Goal: Task Accomplishment & Management: Manage account settings

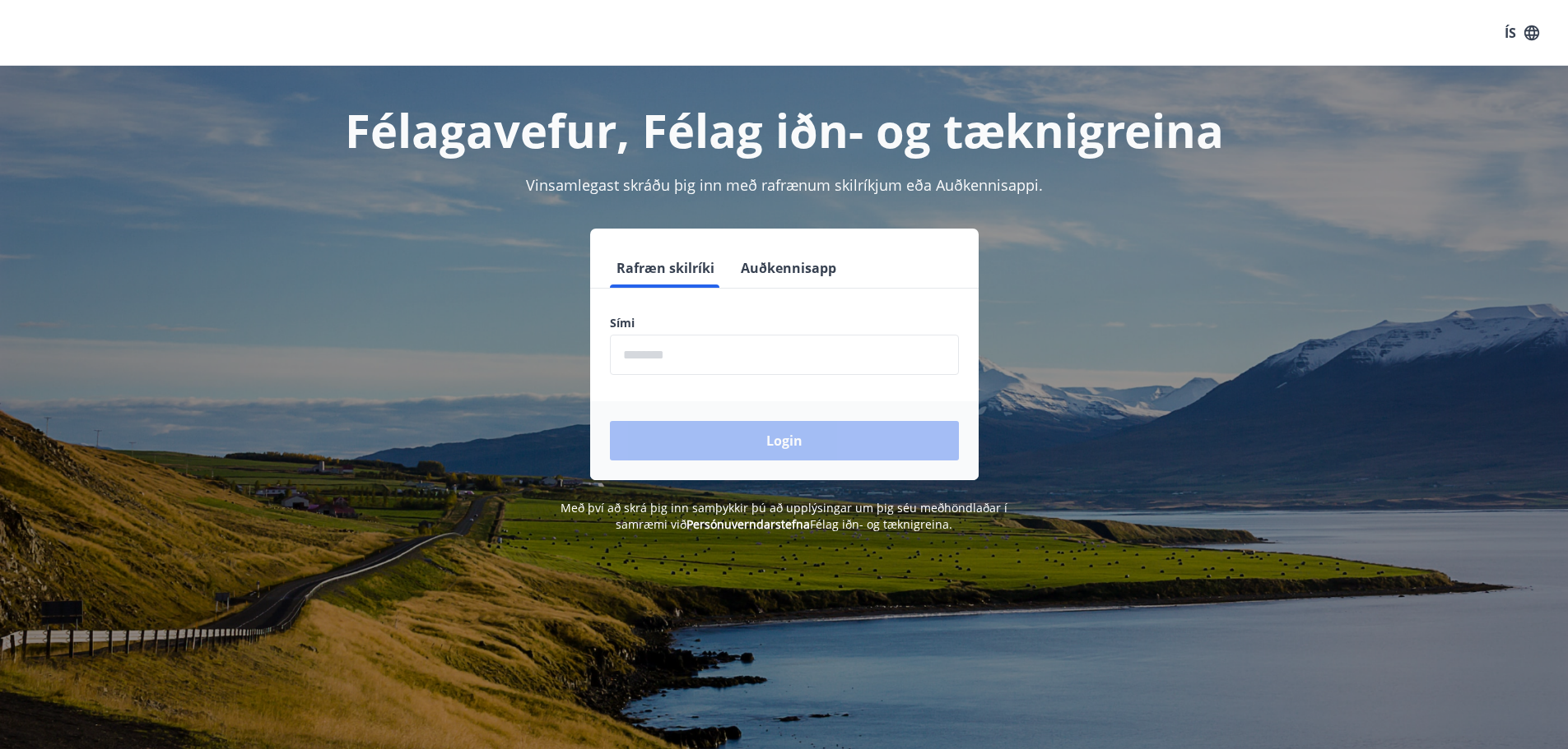
drag, startPoint x: 748, startPoint y: 370, endPoint x: 742, endPoint y: 362, distance: 10.0
click at [747, 369] on input "phone" at bounding box center [784, 354] width 349 height 40
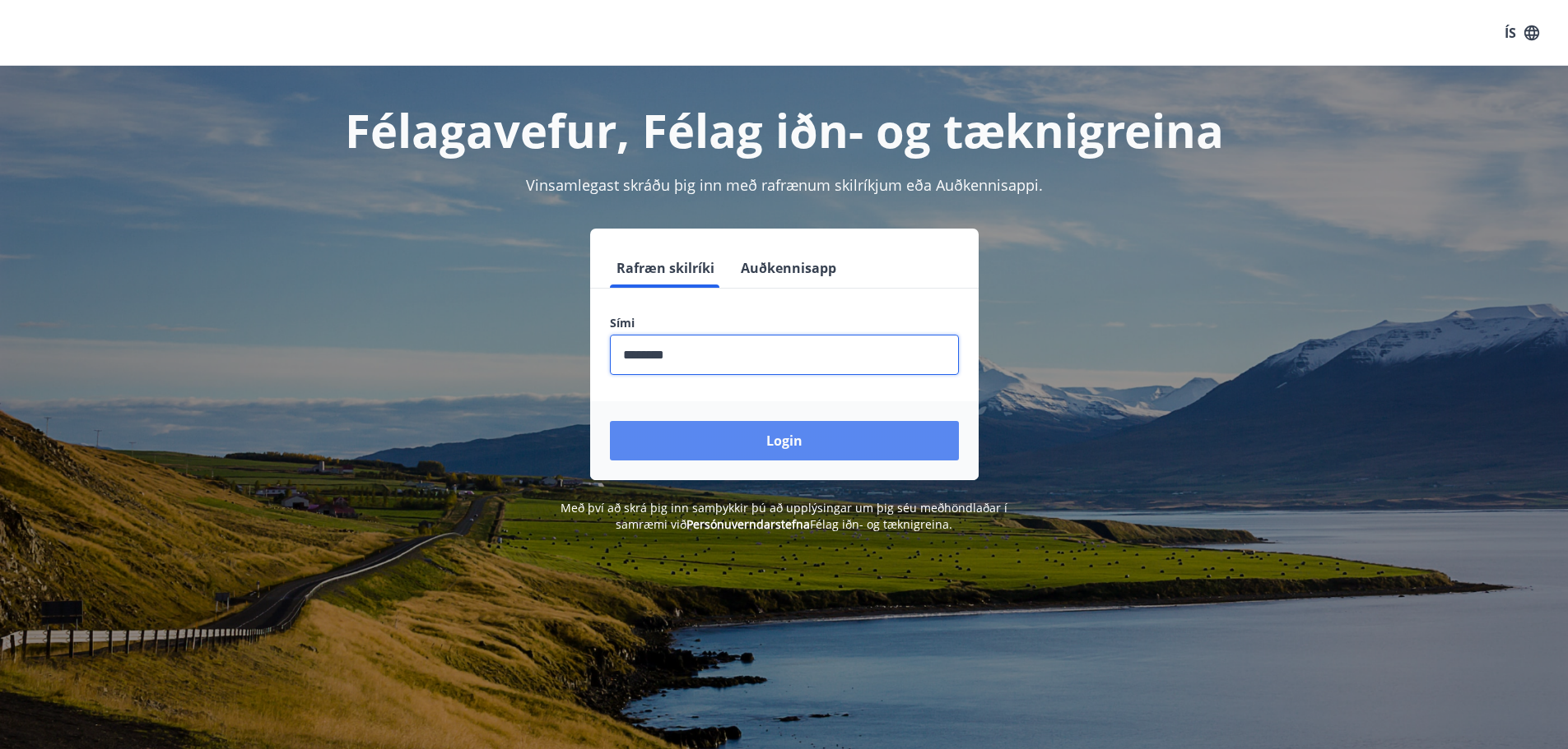
type input "********"
click at [856, 434] on button "Login" at bounding box center [784, 441] width 349 height 39
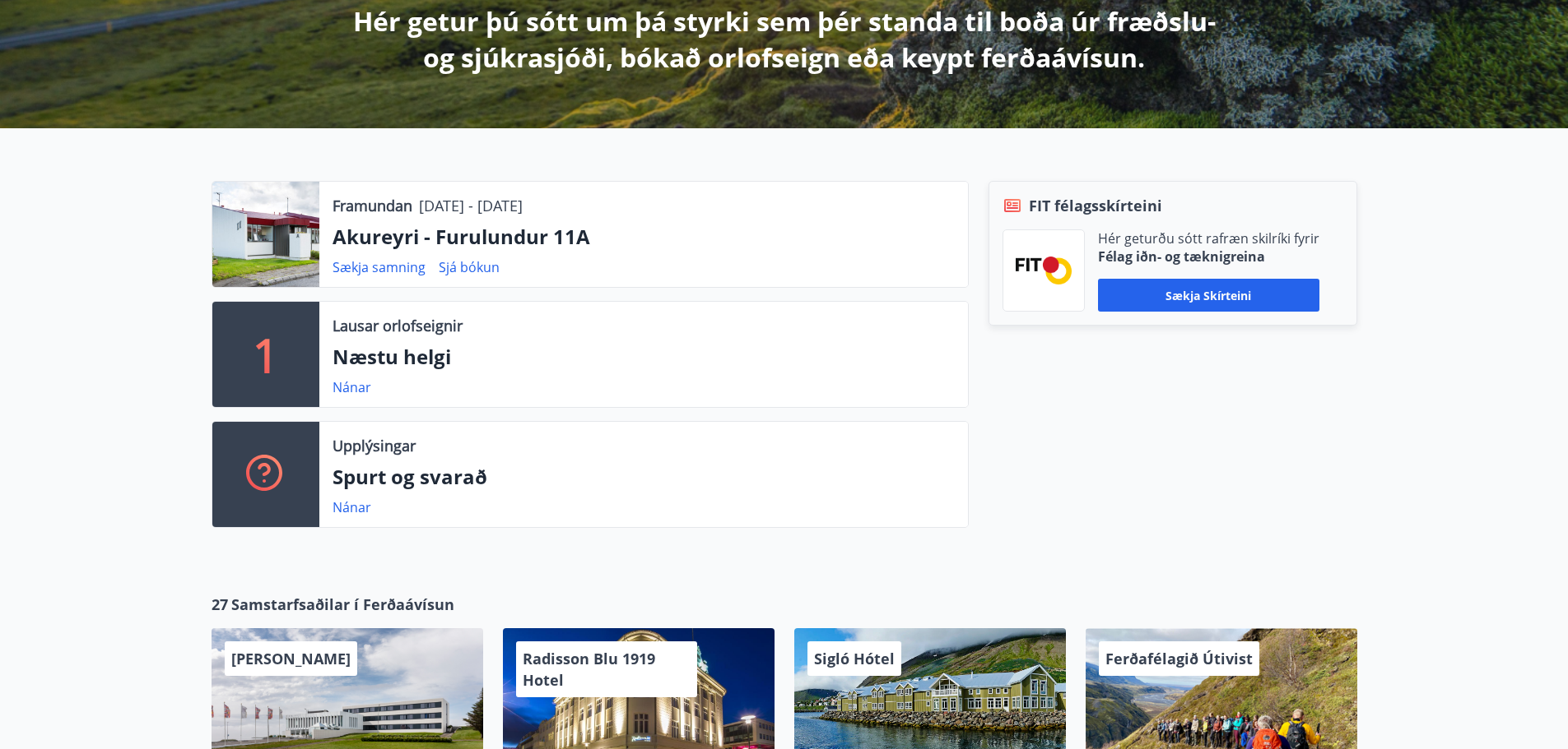
scroll to position [411, 0]
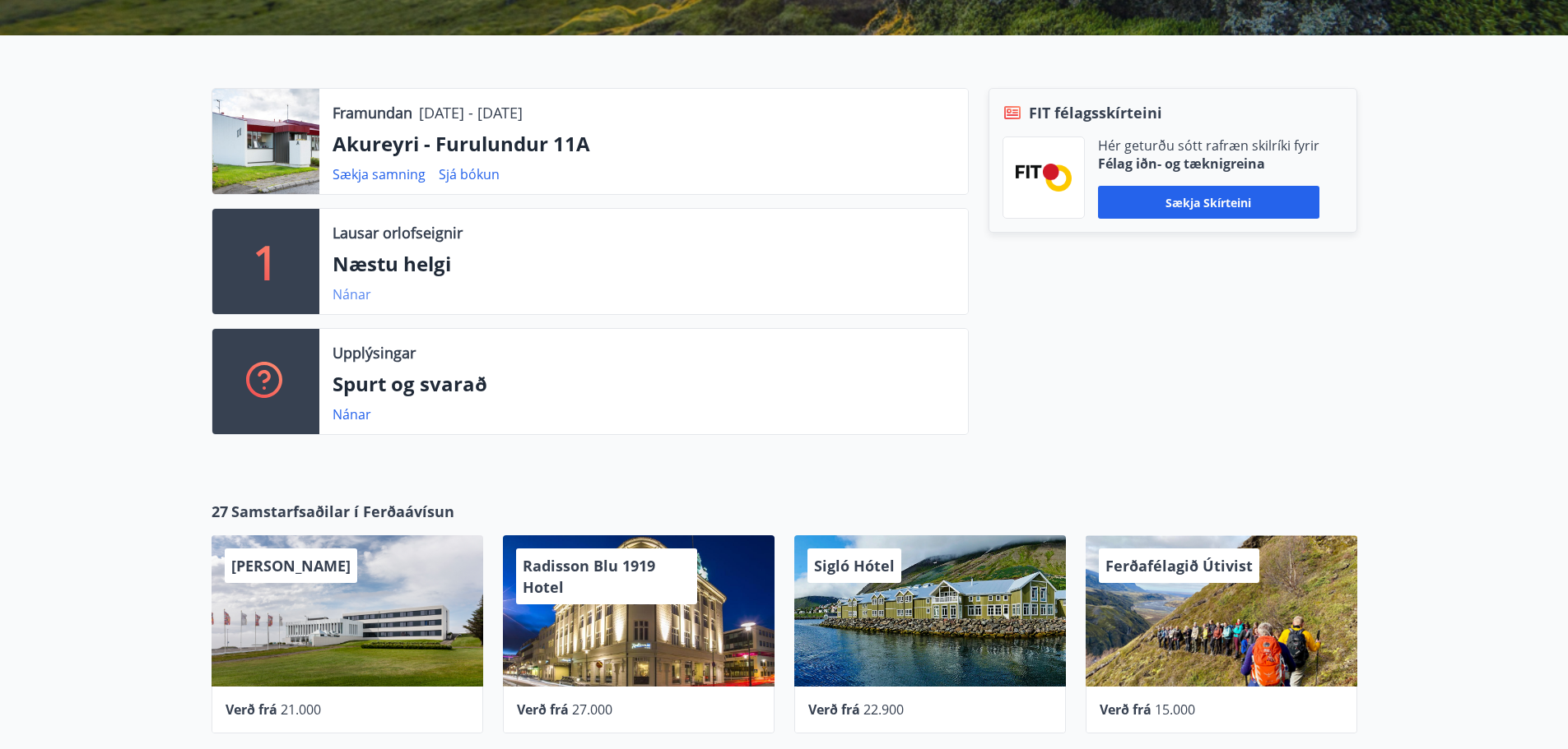
click at [346, 295] on link "Nánar" at bounding box center [351, 294] width 39 height 18
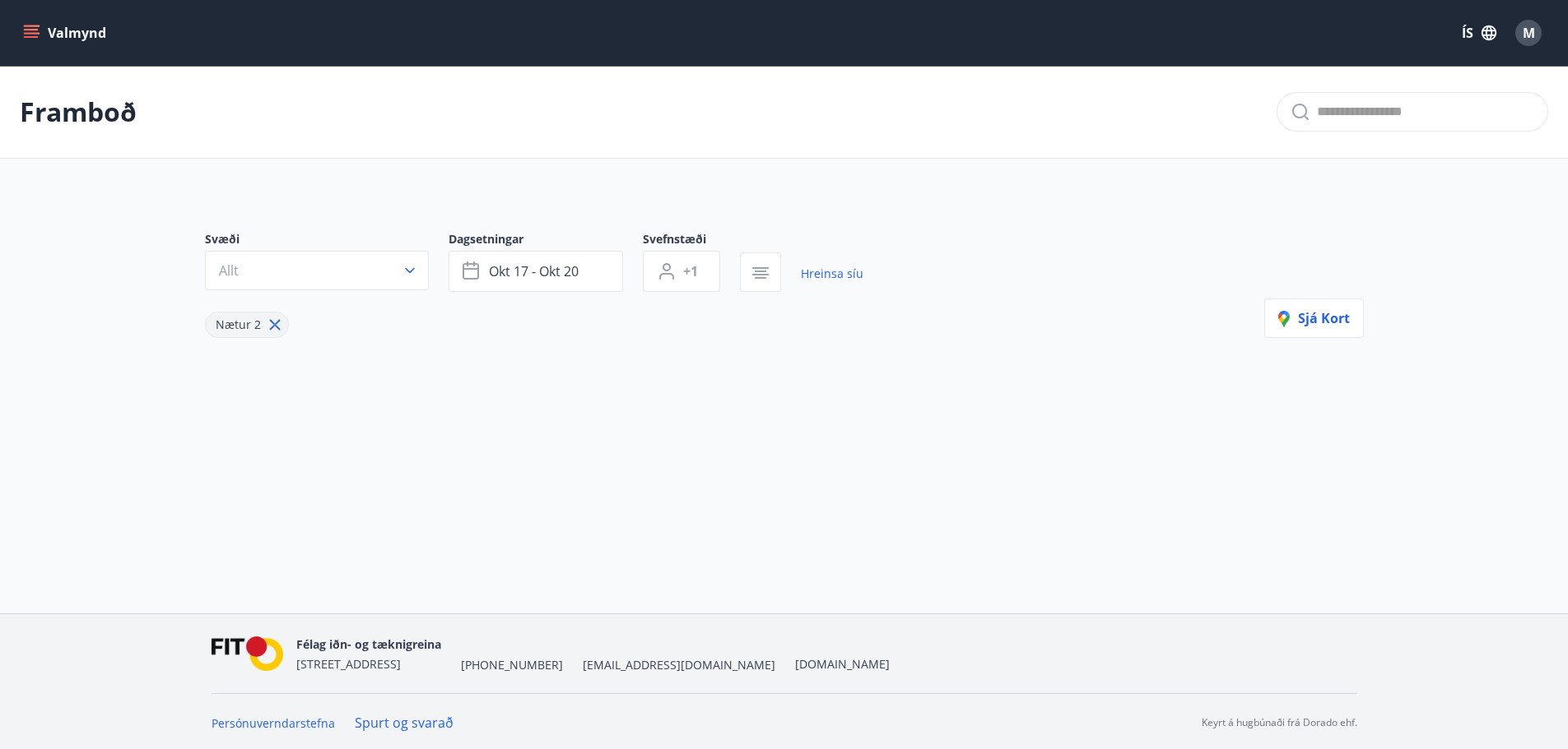
type input "*"
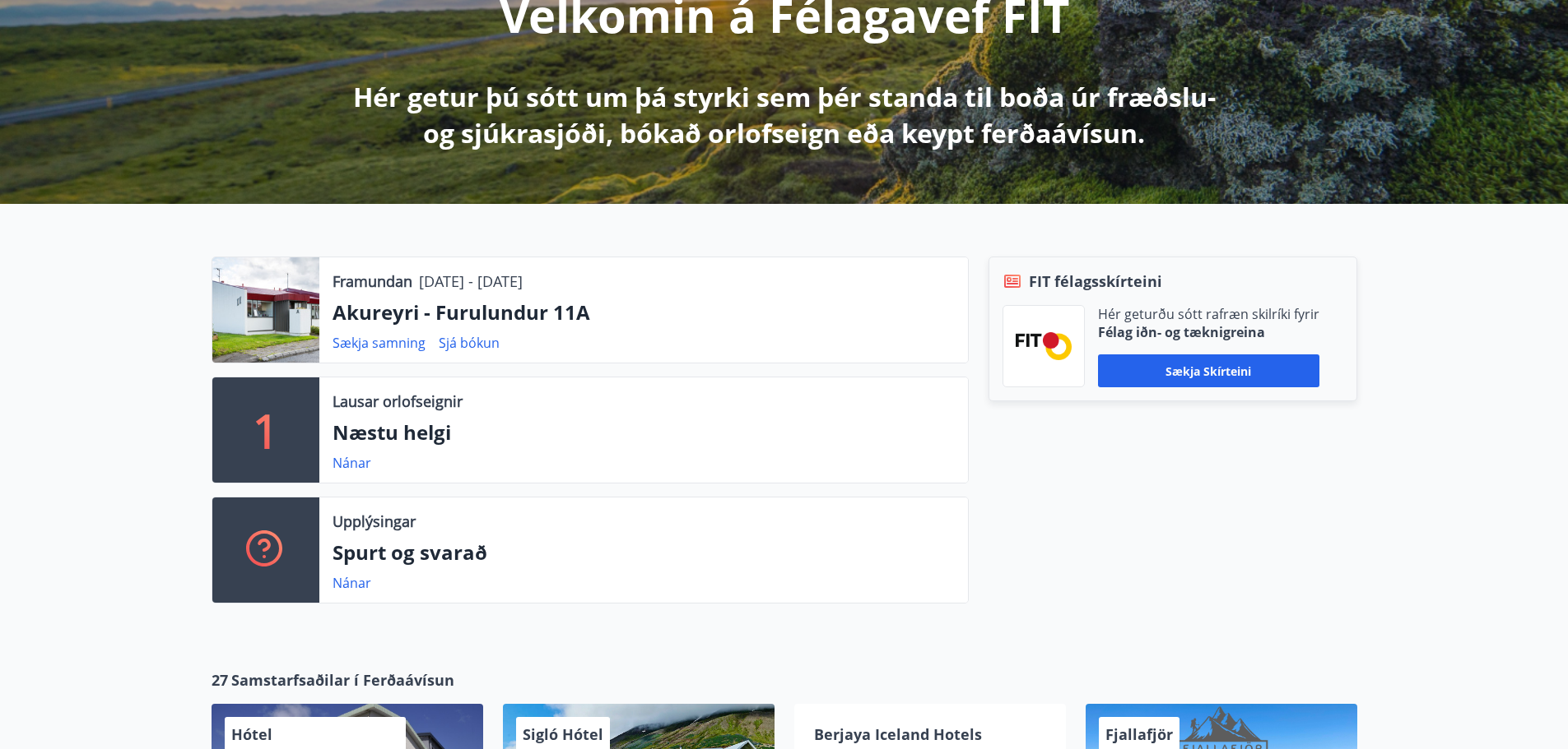
scroll to position [214, 0]
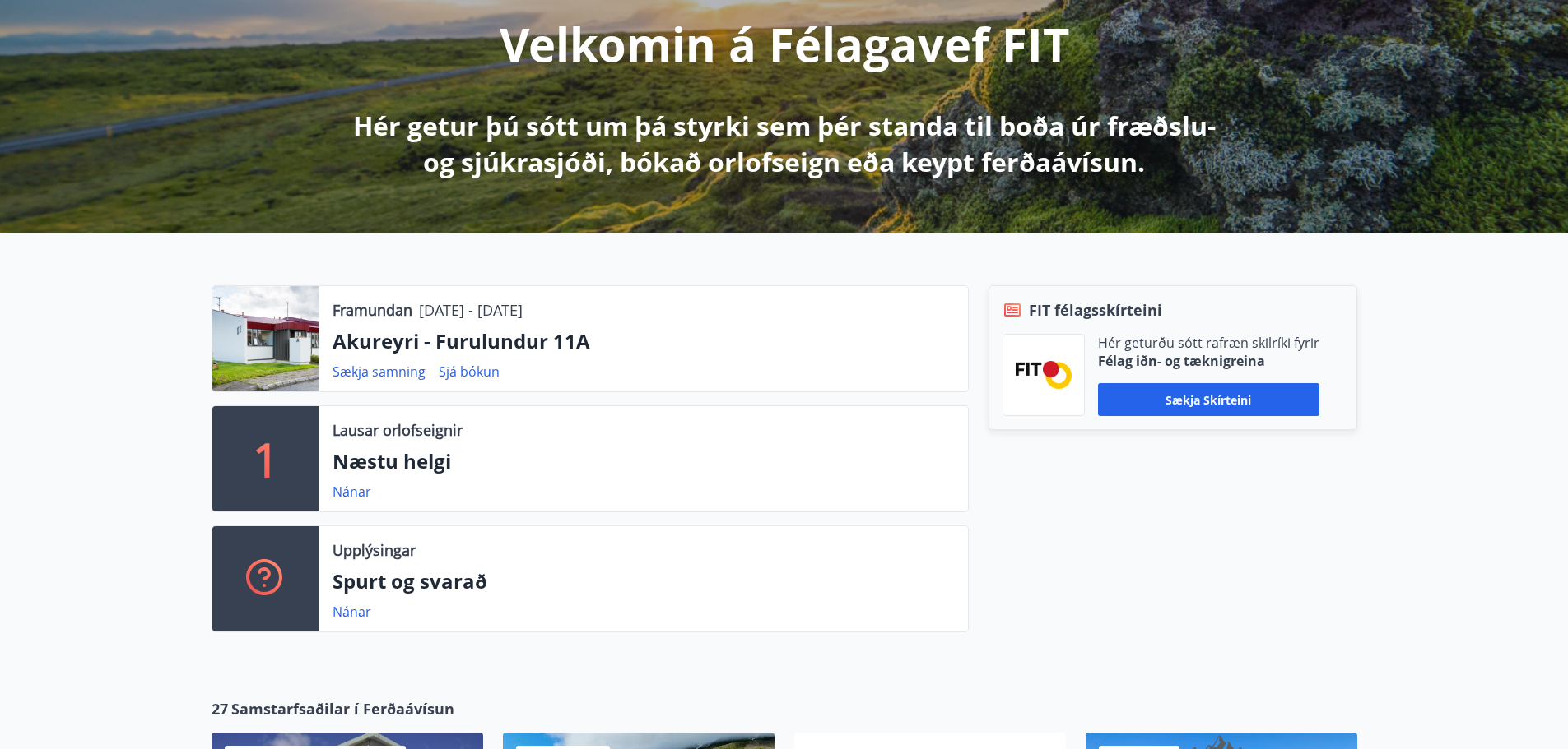
click at [970, 533] on div "FIT félagsskírteini Hér geturðu sótt rafræn skilríki fyrir Félag iðn- og tæknig…" at bounding box center [1163, 466] width 389 height 360
drag, startPoint x: 168, startPoint y: 412, endPoint x: 155, endPoint y: 440, distance: 30.9
click at [168, 413] on div "Framundan [DATE] - [DATE] [GEOGRAPHIC_DATA] - Furulundur 11A Sækja samning Sjá …" at bounding box center [784, 452] width 1568 height 439
click at [434, 343] on p "Akureyri - Furulundur 11A" at bounding box center [643, 341] width 622 height 28
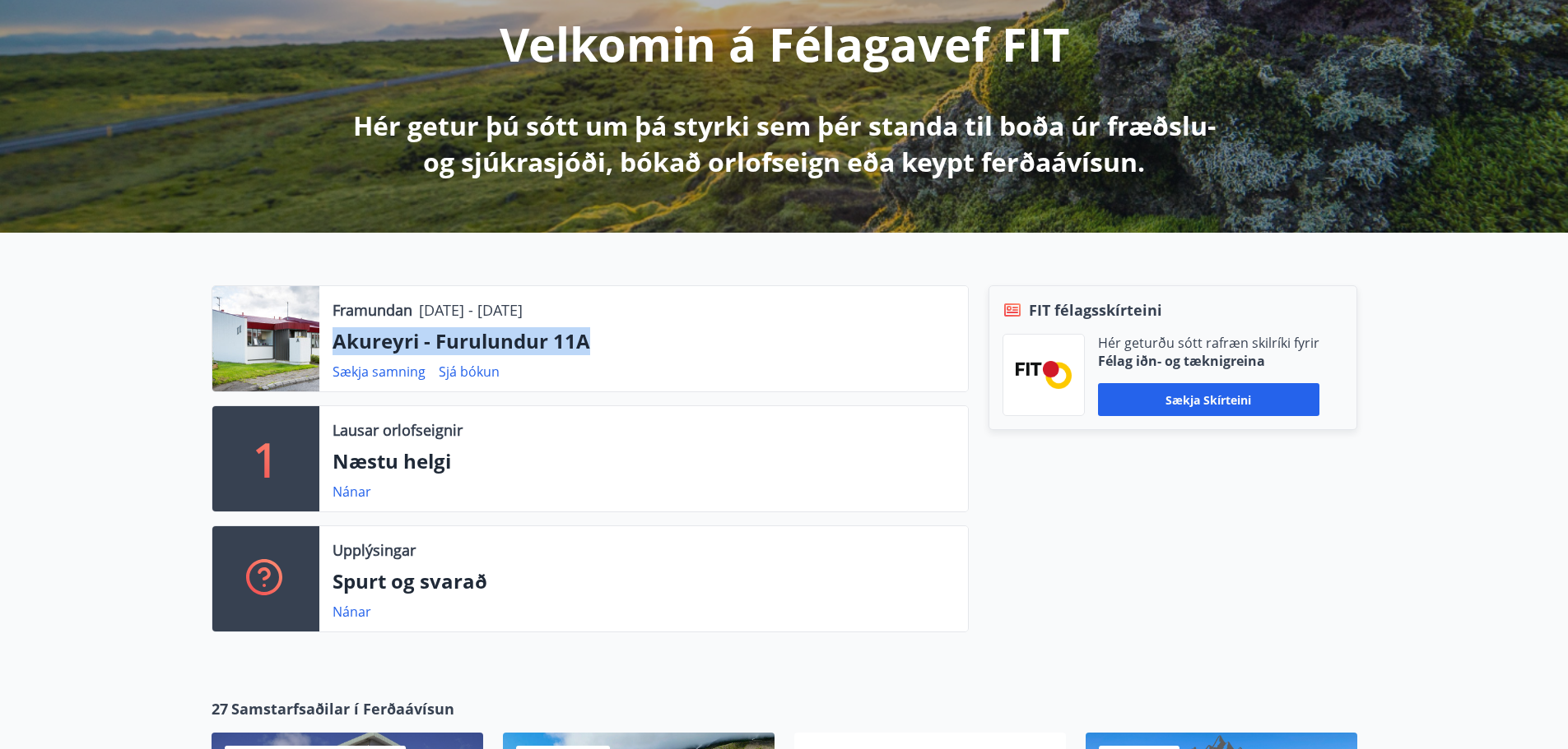
click at [434, 343] on p "Akureyri - Furulundur 11A" at bounding box center [643, 341] width 622 height 28
click at [469, 330] on p "Akureyri - Furulundur 11A" at bounding box center [643, 341] width 622 height 28
click at [472, 372] on link "Sjá bókun" at bounding box center [469, 371] width 61 height 18
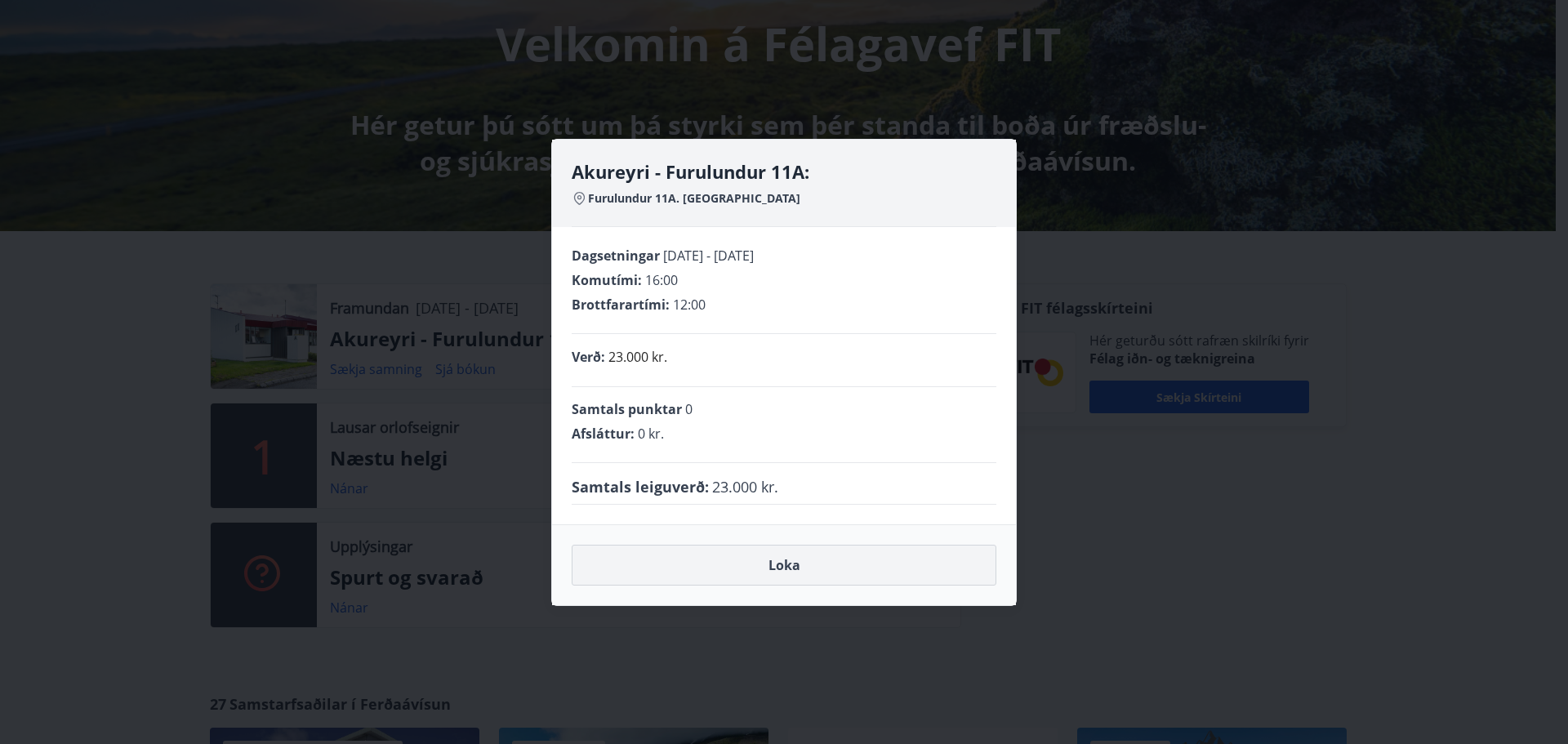
click at [788, 568] on button "Loka" at bounding box center [784, 566] width 425 height 41
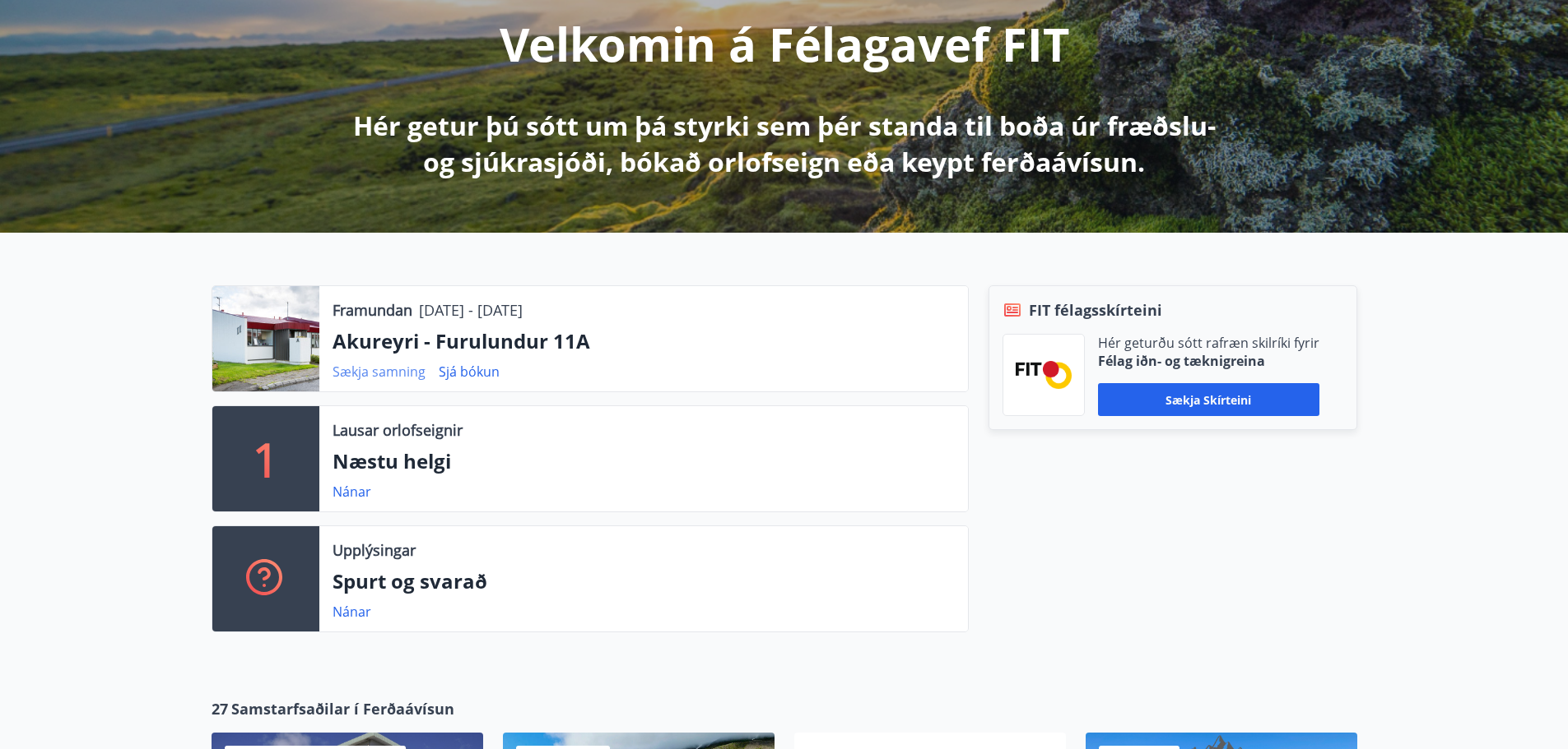
click at [361, 366] on link "Sækja samning" at bounding box center [378, 371] width 93 height 18
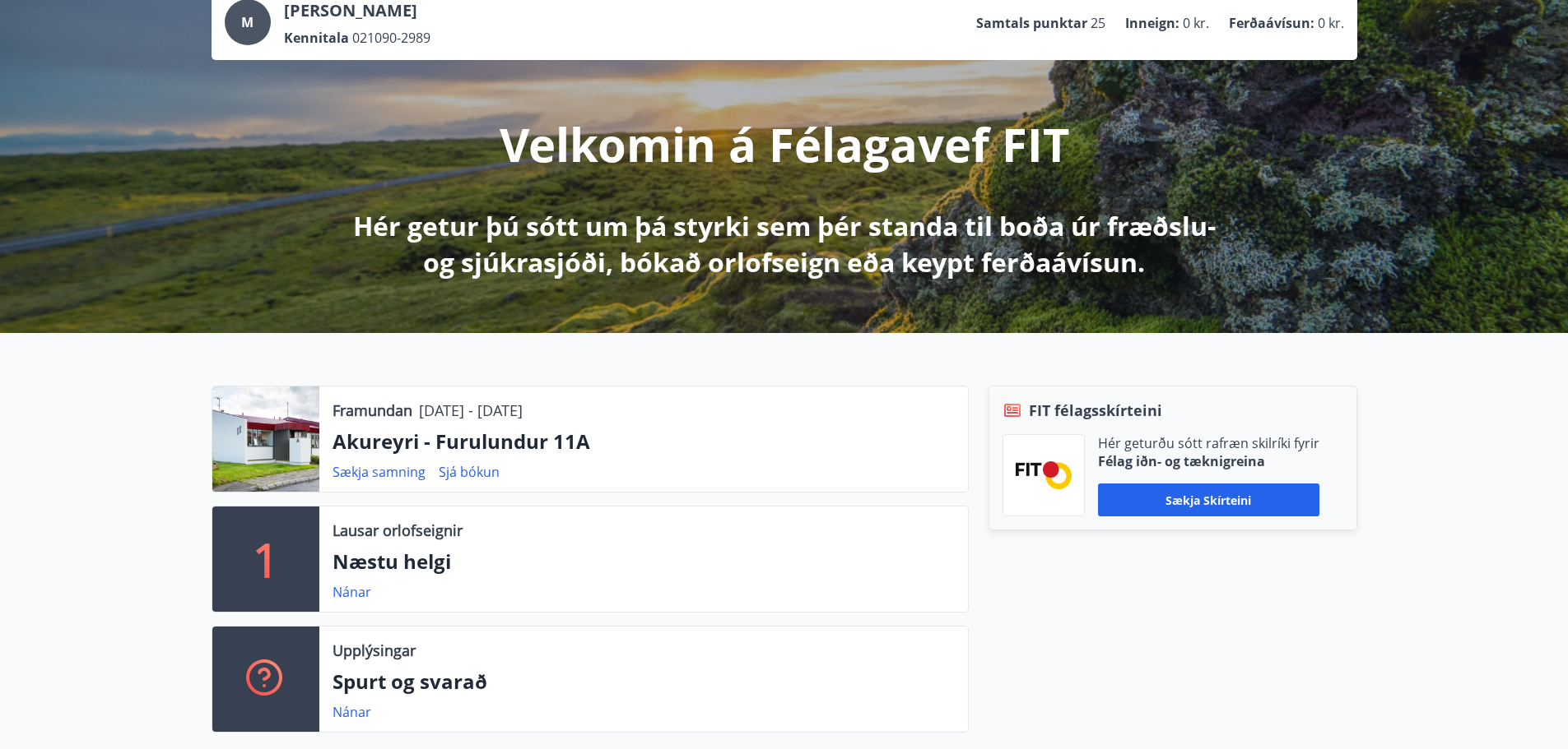
scroll to position [0, 0]
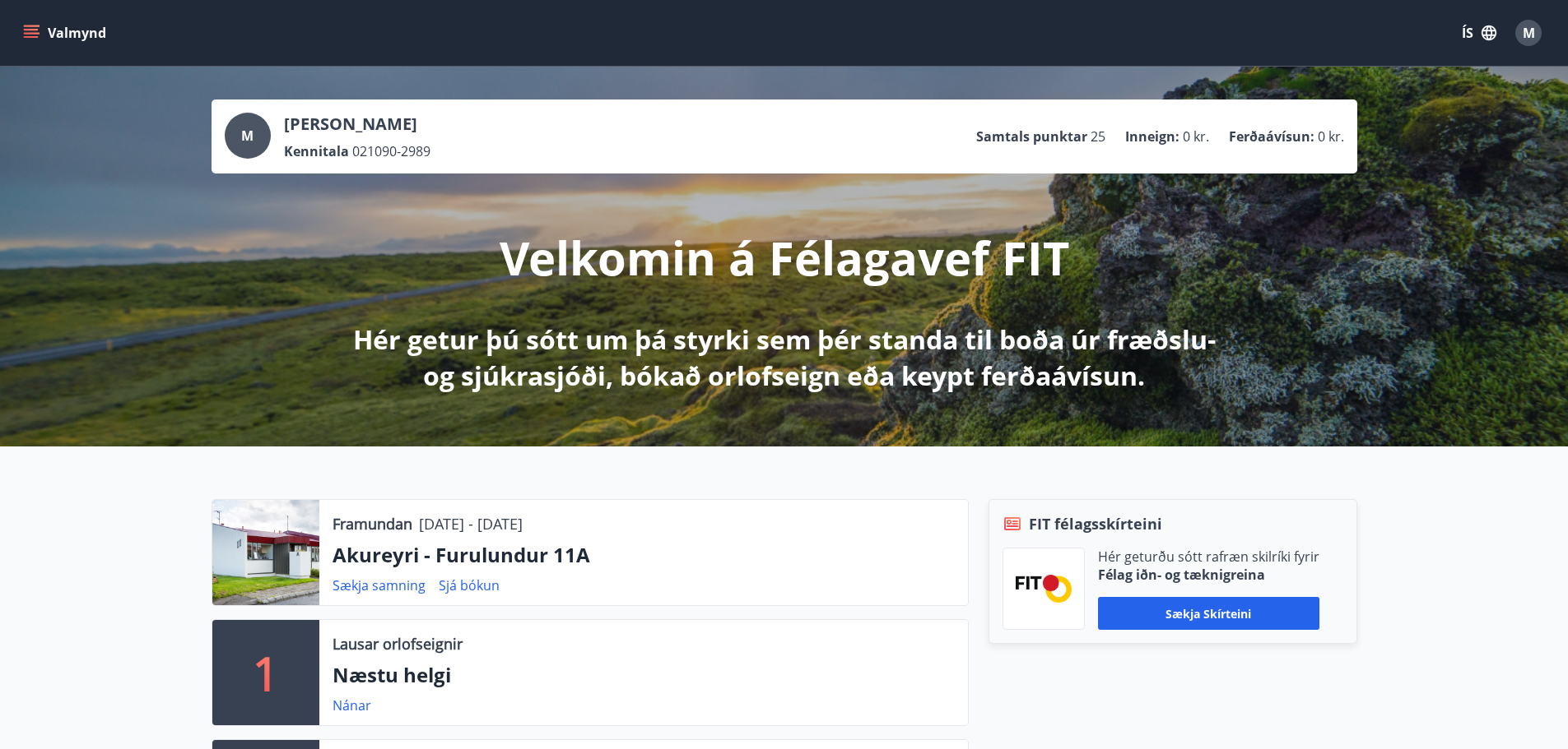
click at [58, 22] on button "Valmynd" at bounding box center [66, 33] width 93 height 30
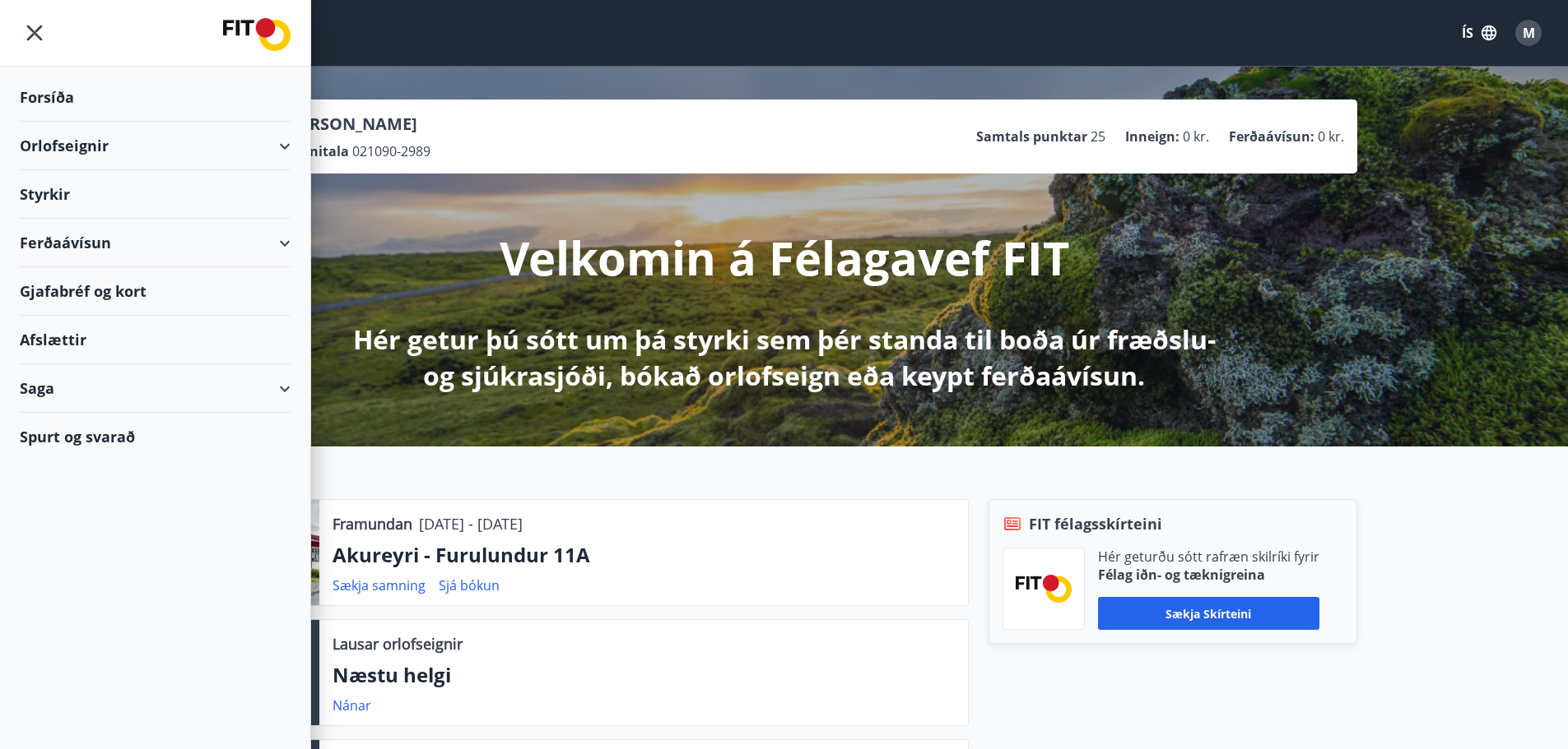
click at [70, 394] on div "Saga" at bounding box center [154, 389] width 270 height 49
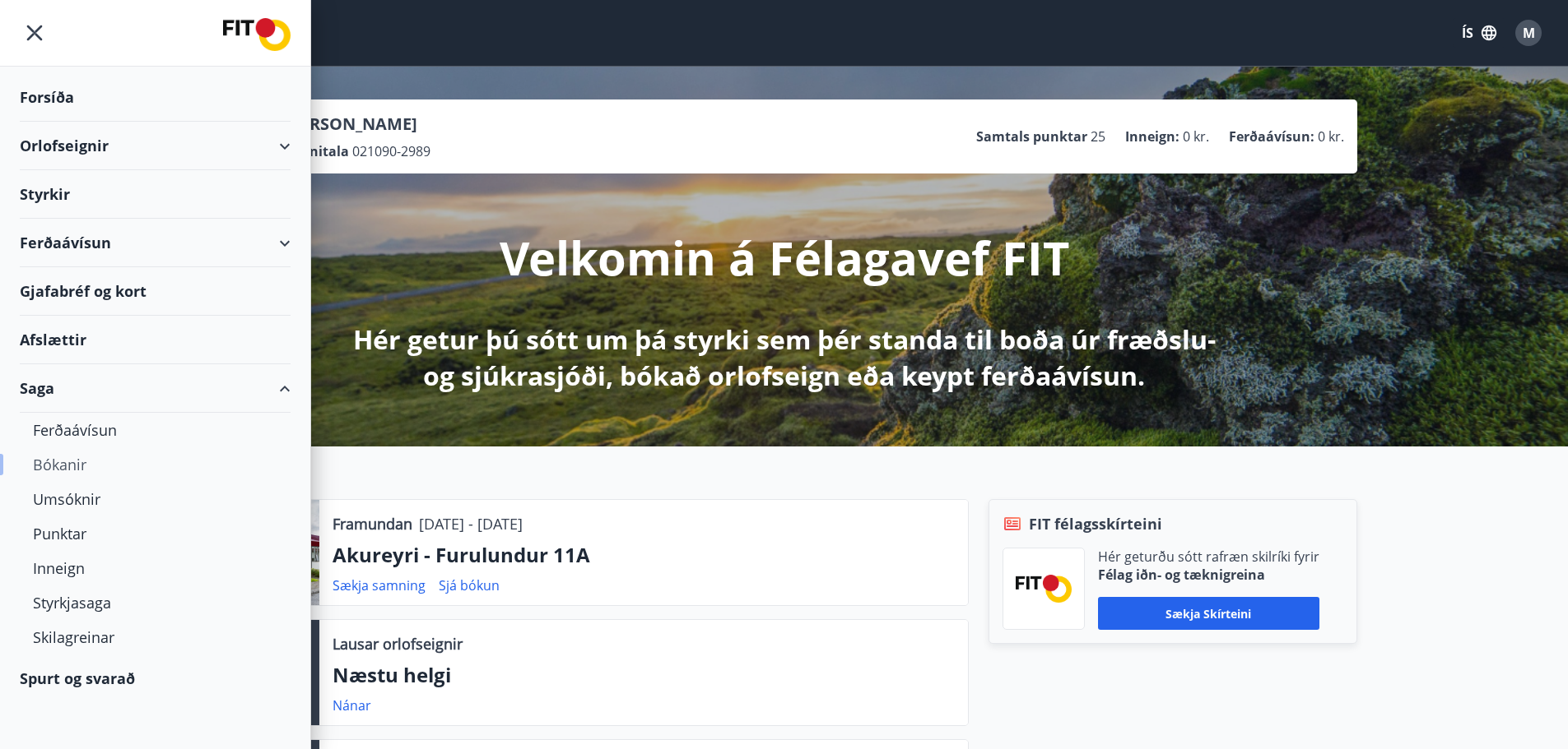
click at [59, 467] on div "Bókanir" at bounding box center [154, 465] width 245 height 34
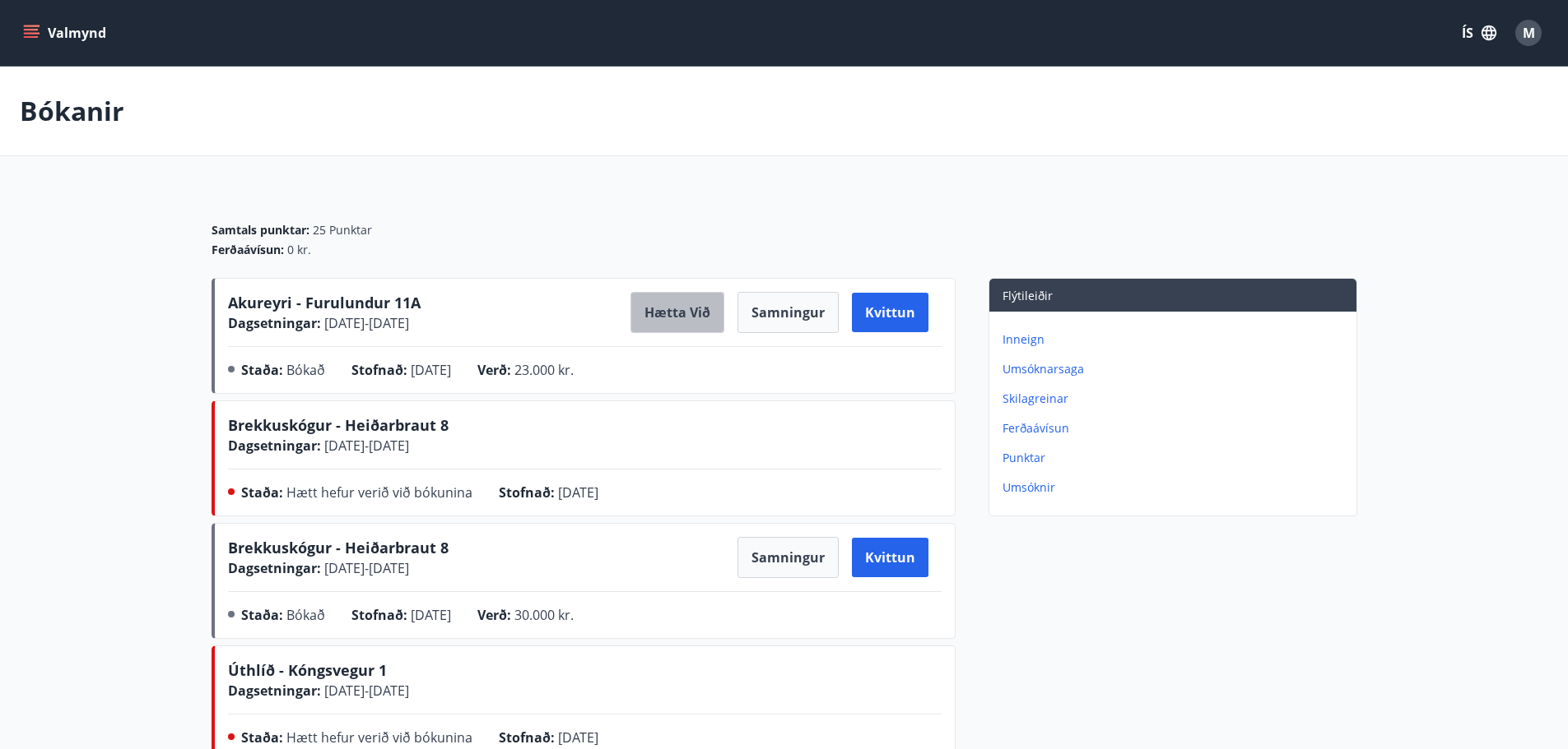
click at [673, 311] on button "Hætta við" at bounding box center [676, 312] width 94 height 41
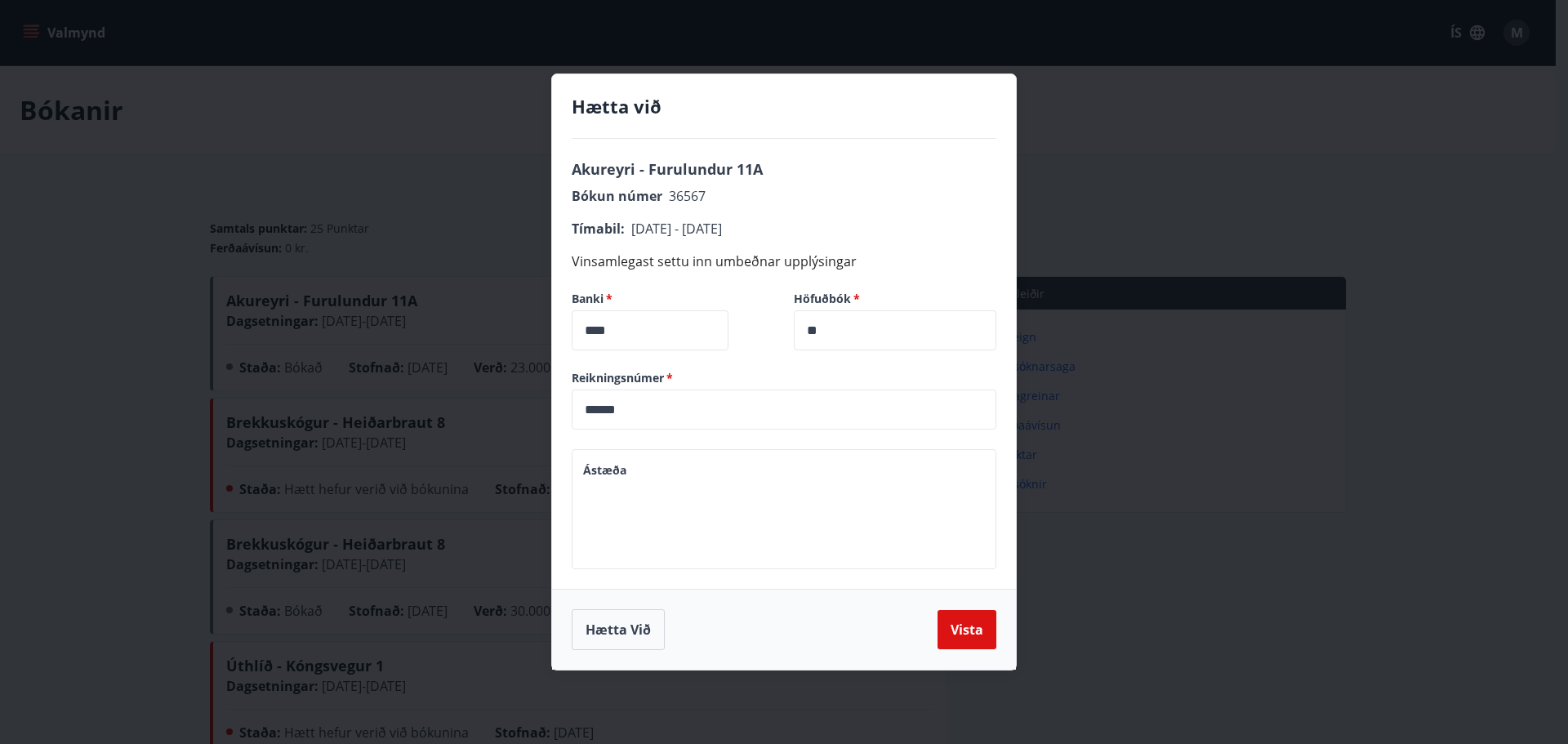
click at [629, 483] on textarea "Ástæða" at bounding box center [784, 510] width 402 height 93
type textarea "*"
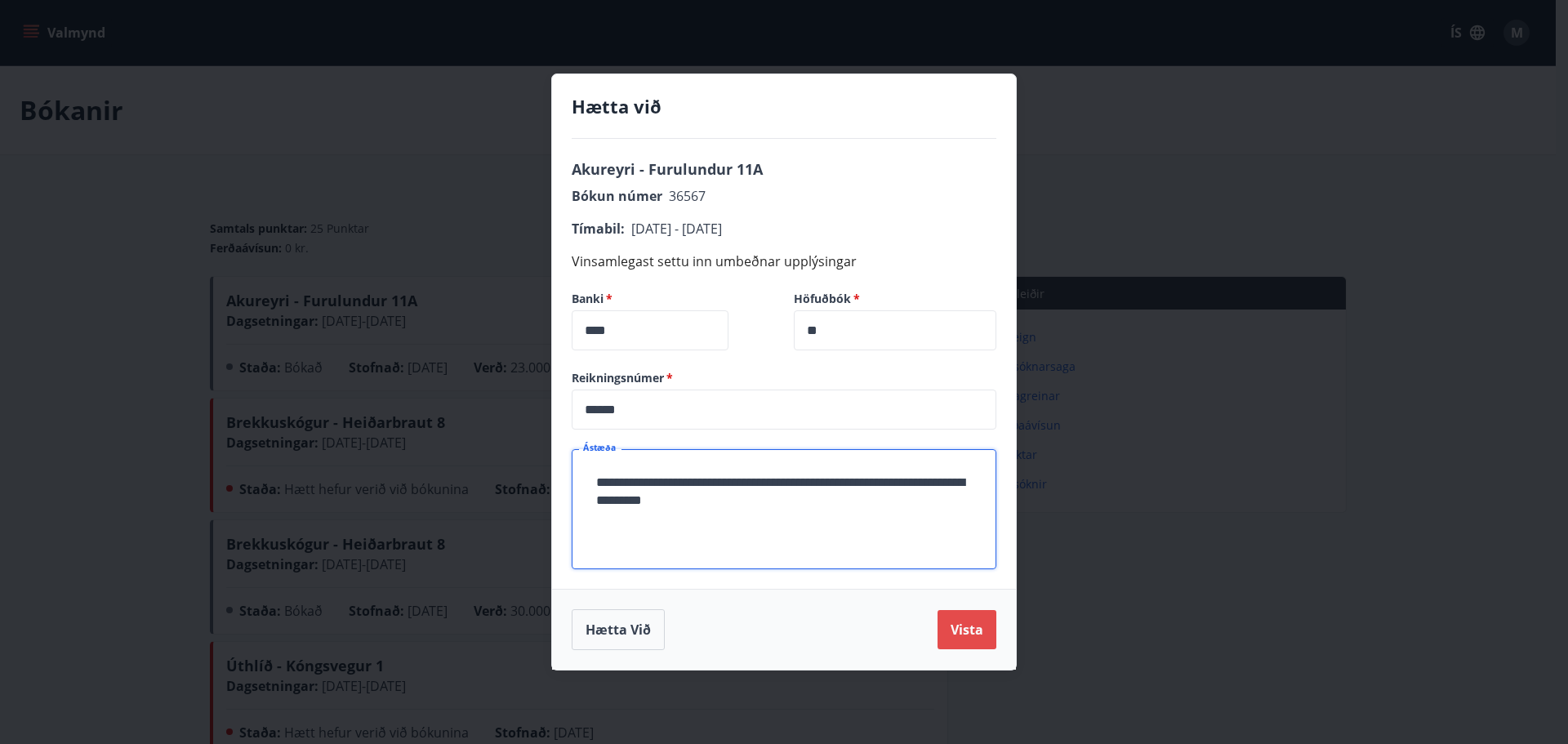
type textarea "**********"
click at [969, 632] on button "Vista" at bounding box center [967, 630] width 59 height 39
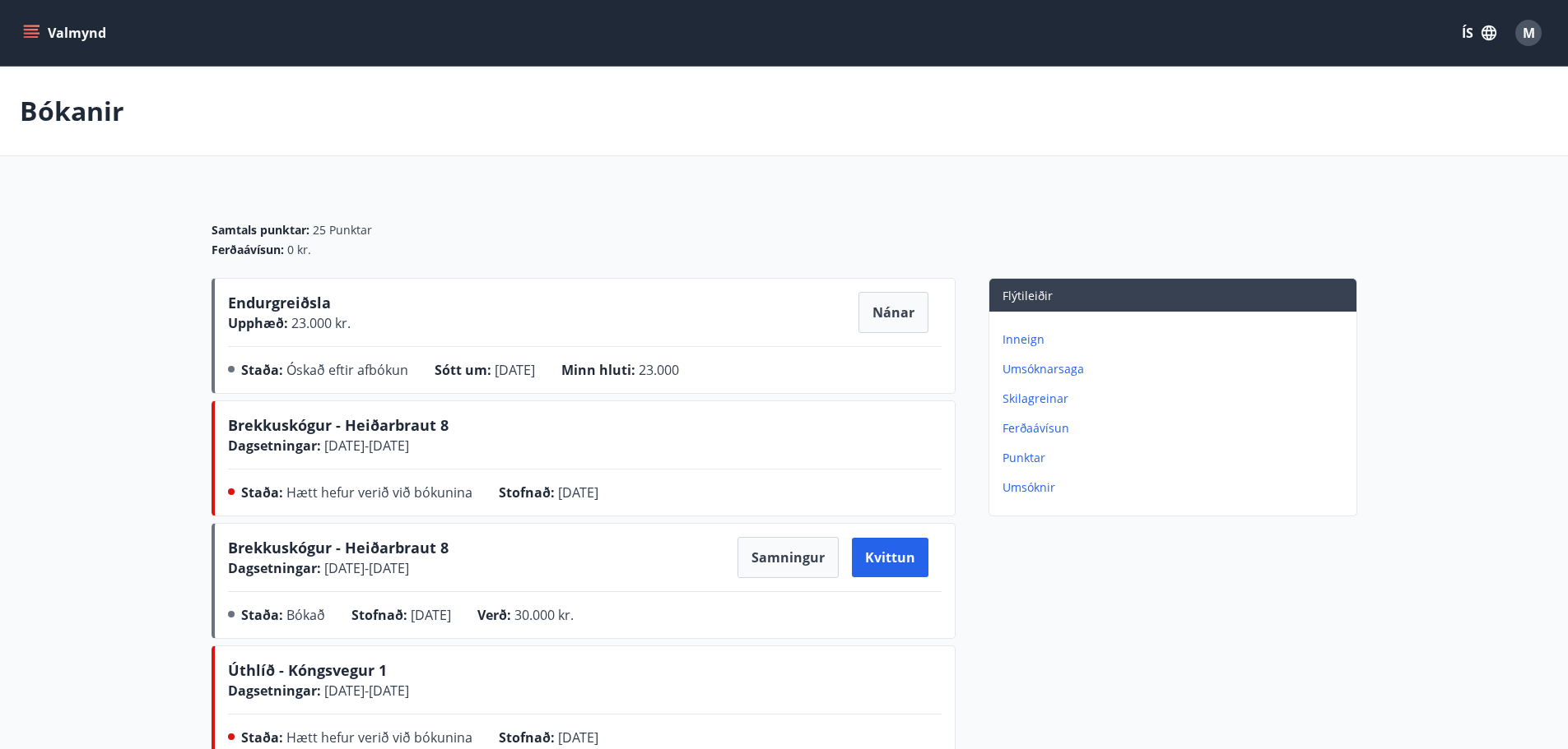
click at [71, 30] on button "Valmynd" at bounding box center [66, 33] width 93 height 30
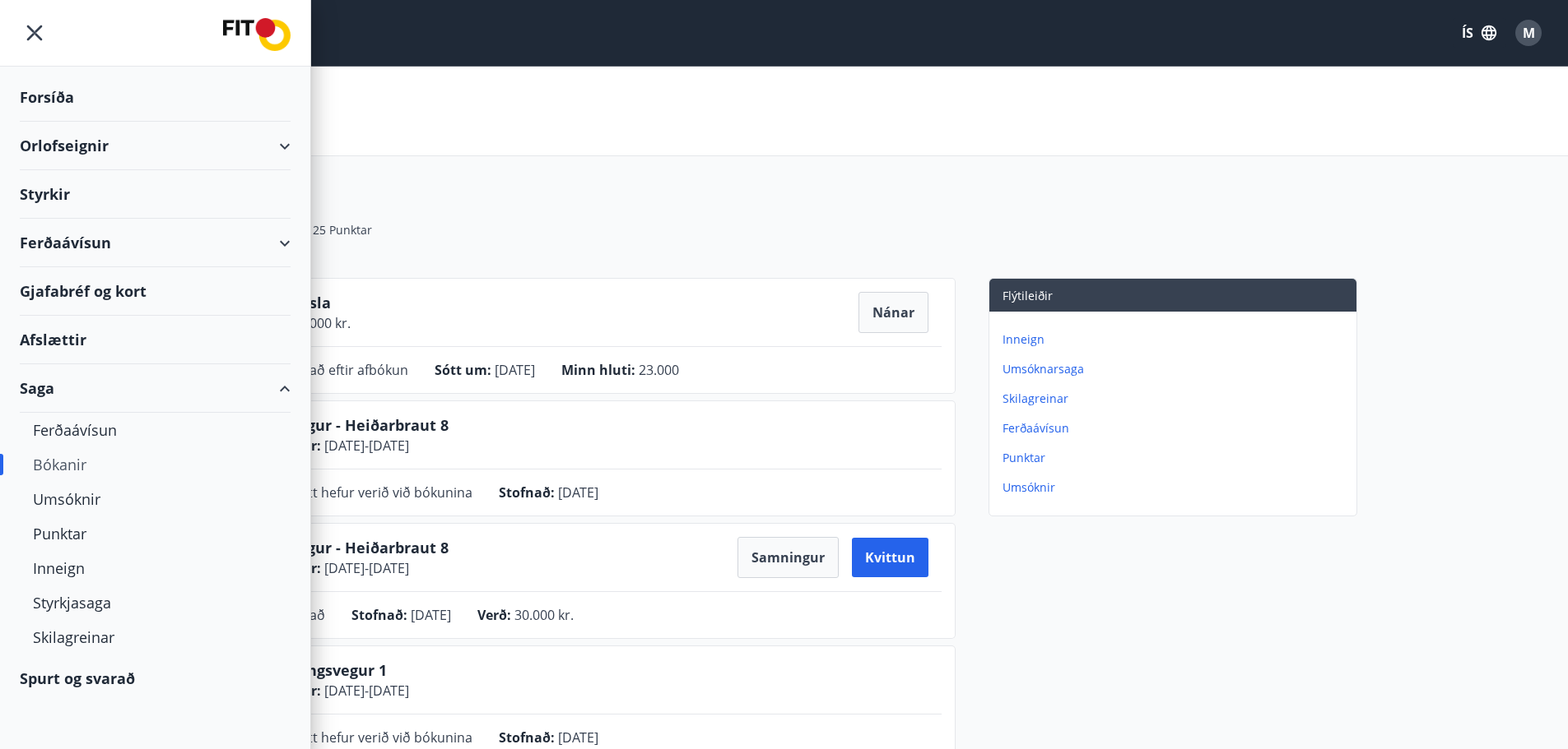
click at [64, 143] on div "Orlofseignir" at bounding box center [154, 146] width 270 height 49
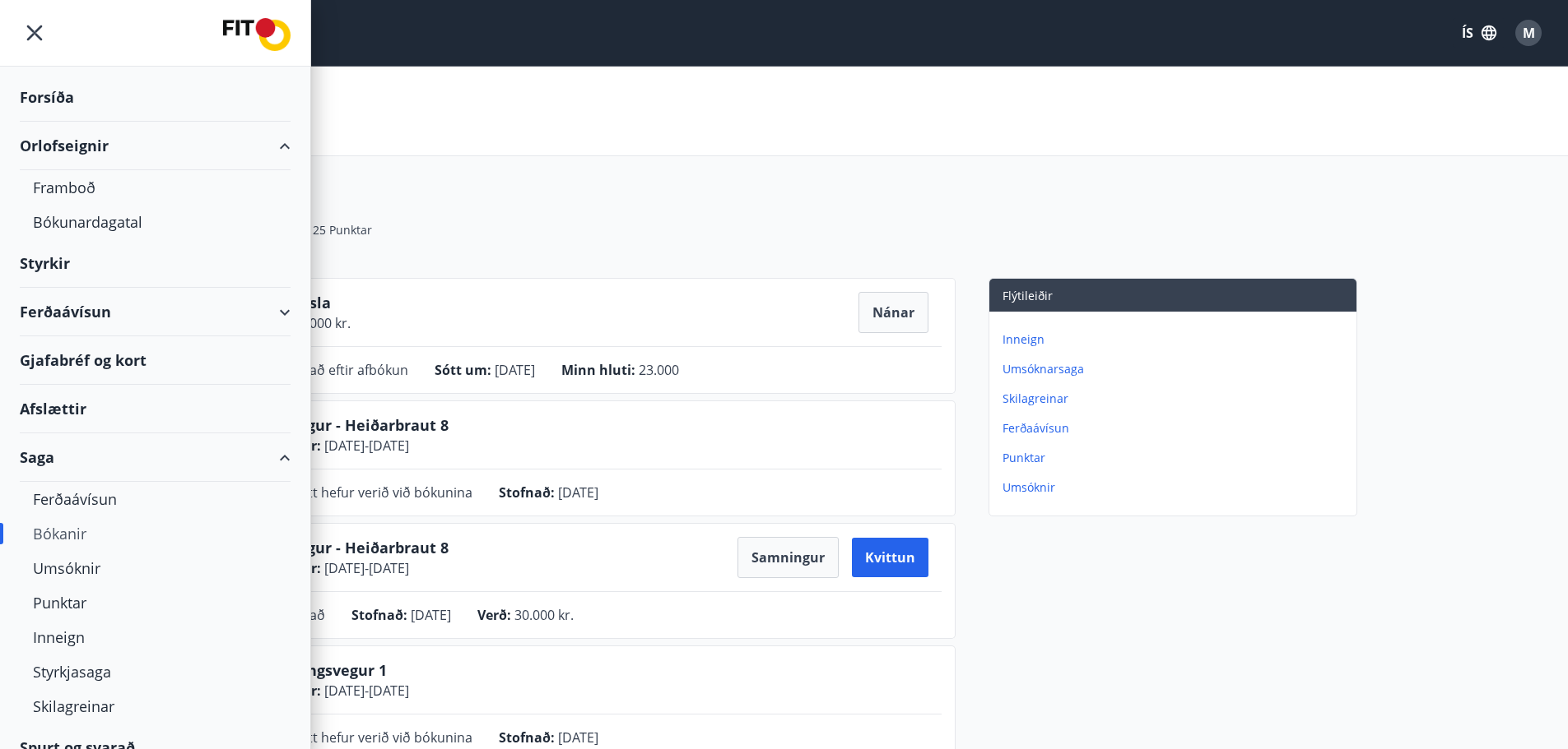
click at [55, 96] on div "Forsíða" at bounding box center [154, 97] width 270 height 49
